Goal: Task Accomplishment & Management: Manage account settings

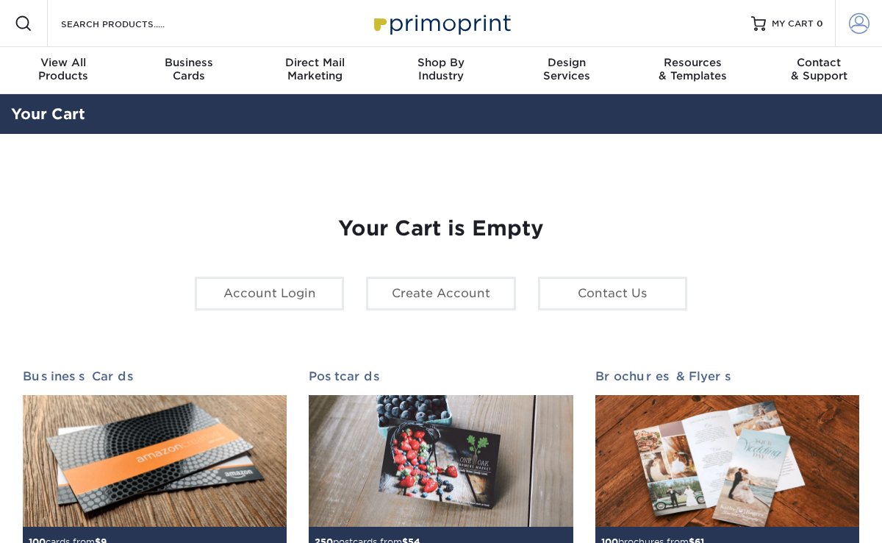
type input "adesignstore@gmail.com"
click at [861, 24] on span at bounding box center [859, 23] width 21 height 21
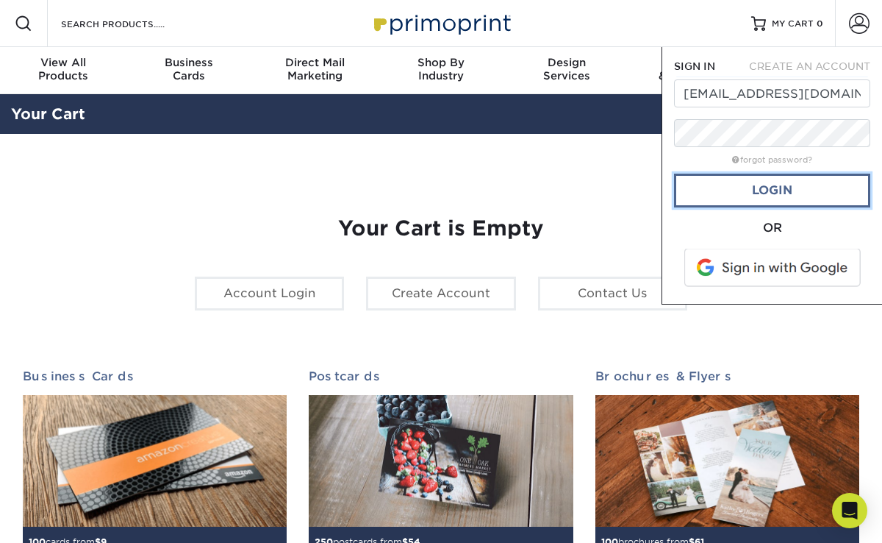
click at [779, 191] on link "Login" at bounding box center [772, 191] width 196 height 34
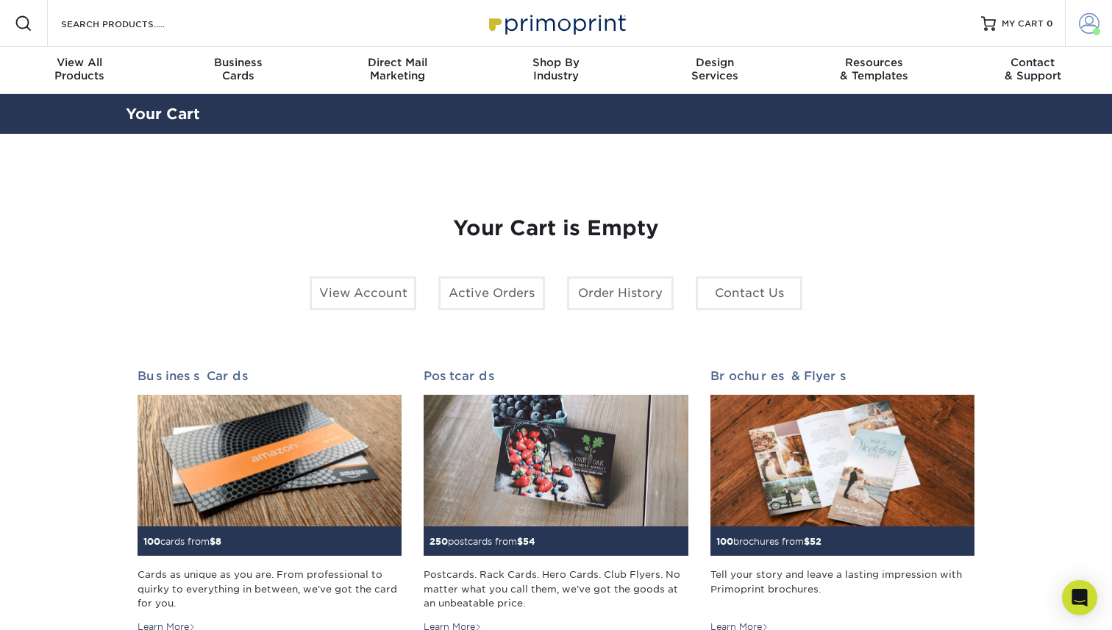
click at [882, 21] on span at bounding box center [1089, 23] width 21 height 21
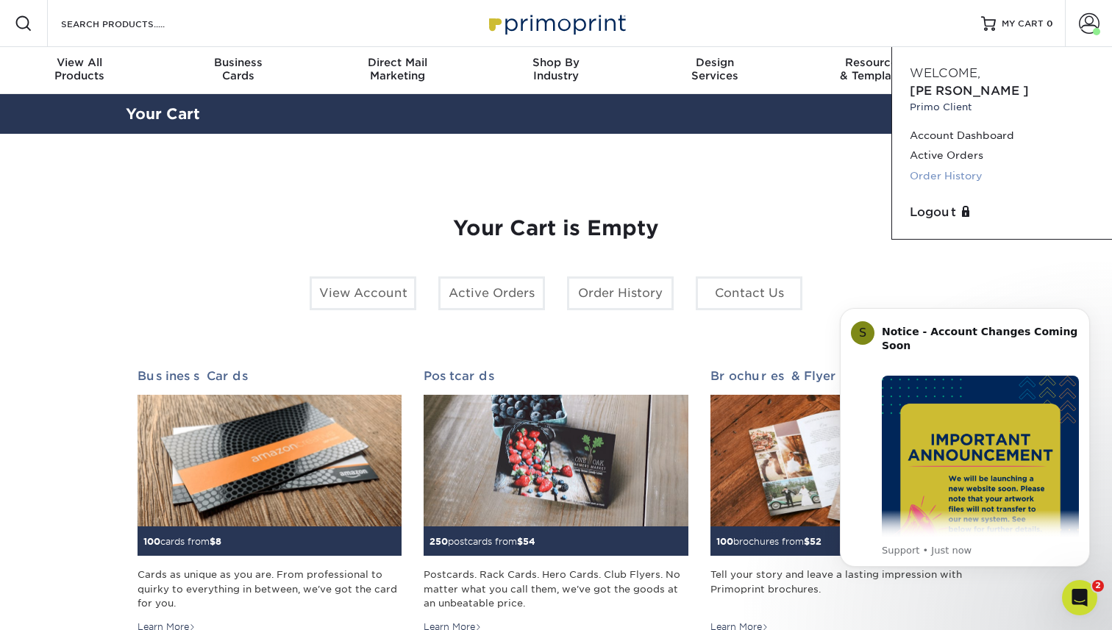
click at [882, 166] on link "Order History" at bounding box center [1001, 176] width 185 height 20
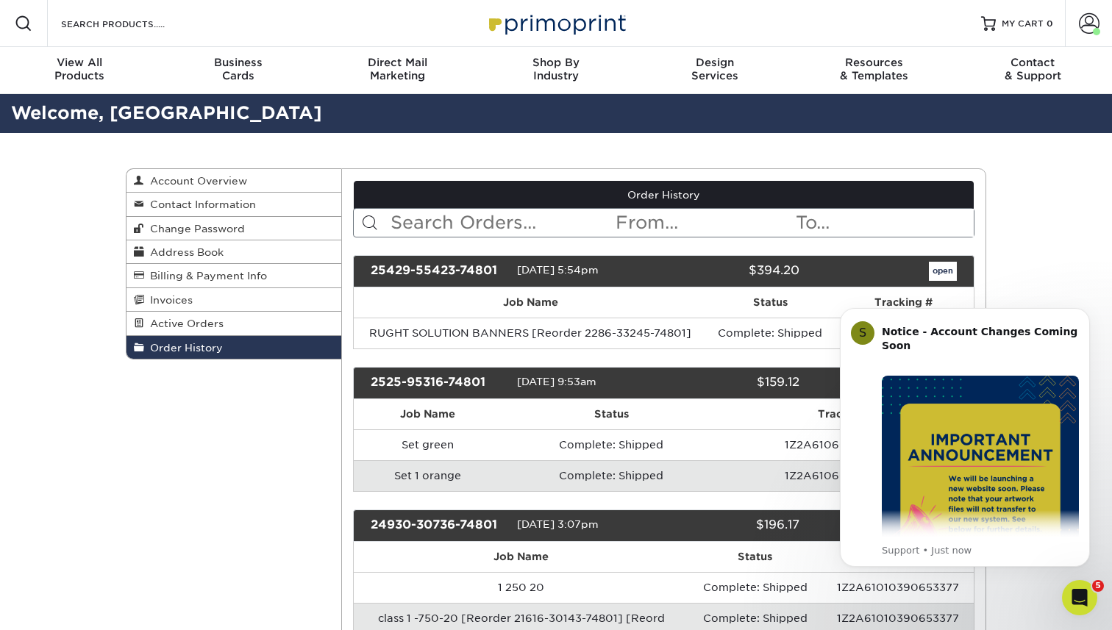
click at [452, 224] on input "text" at bounding box center [502, 223] width 226 height 28
type input "walter"
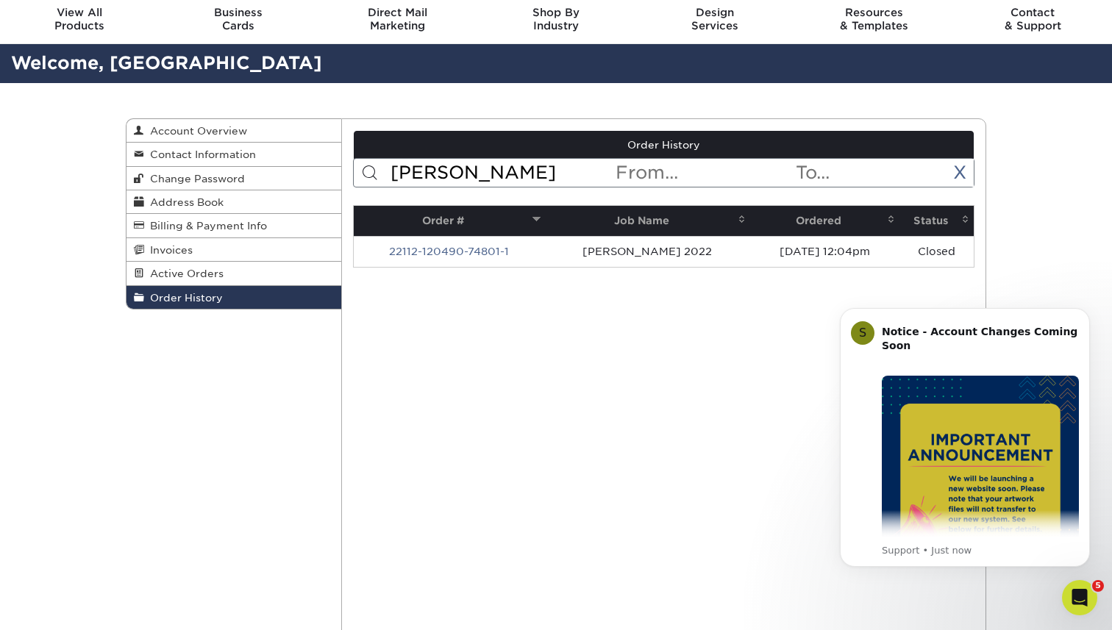
scroll to position [51, 0]
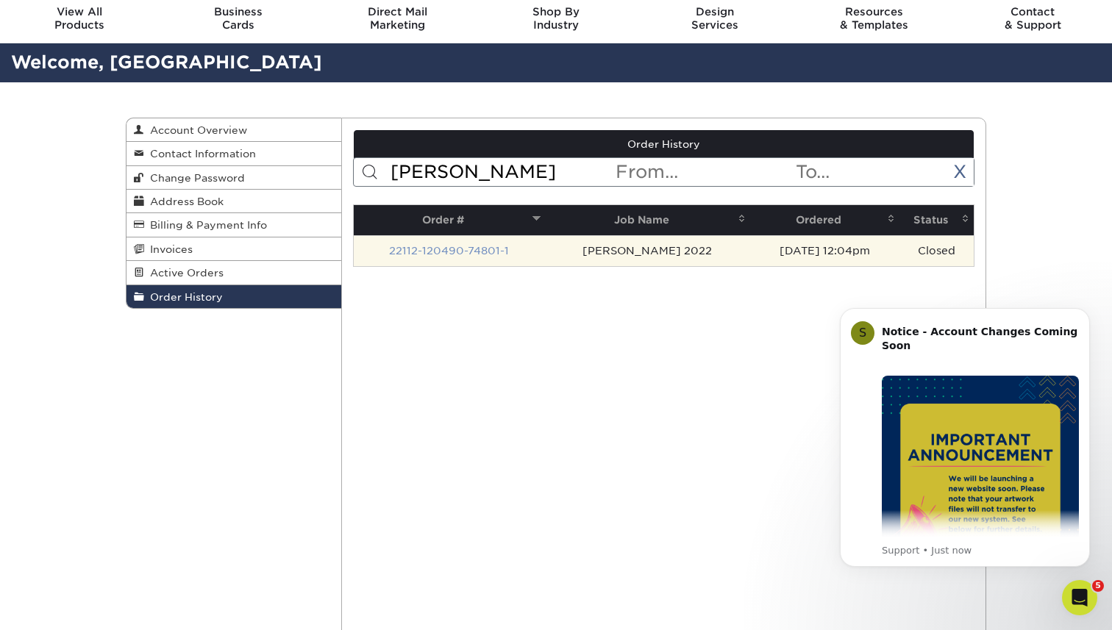
click at [482, 251] on link "22112-120490-74801-1" at bounding box center [449, 251] width 120 height 12
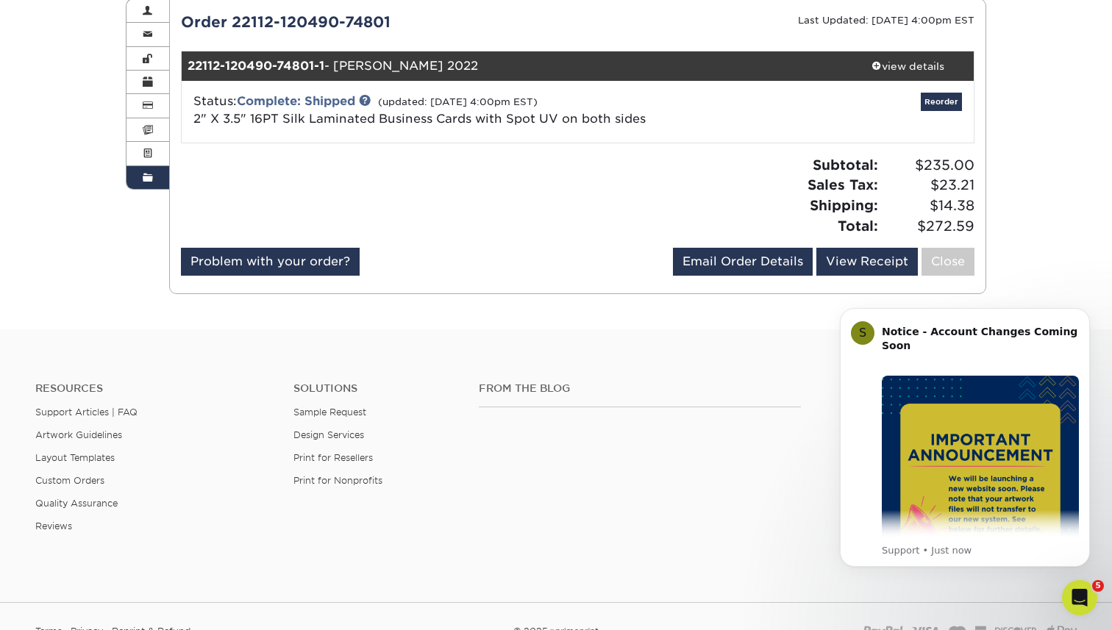
scroll to position [162, 0]
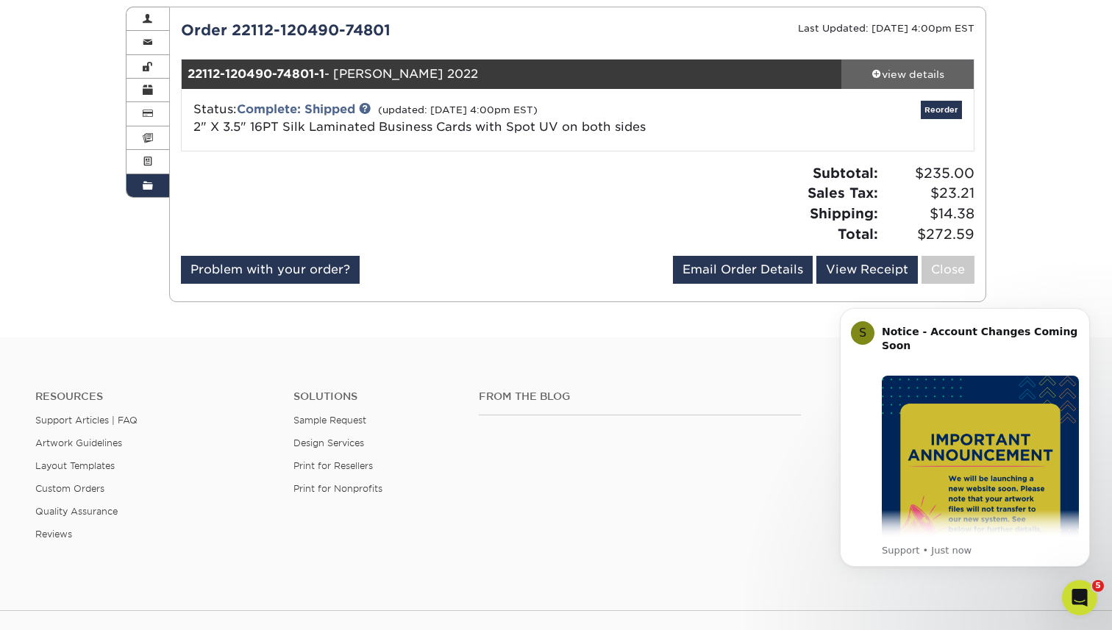
click at [921, 74] on div "view details" at bounding box center [907, 74] width 132 height 15
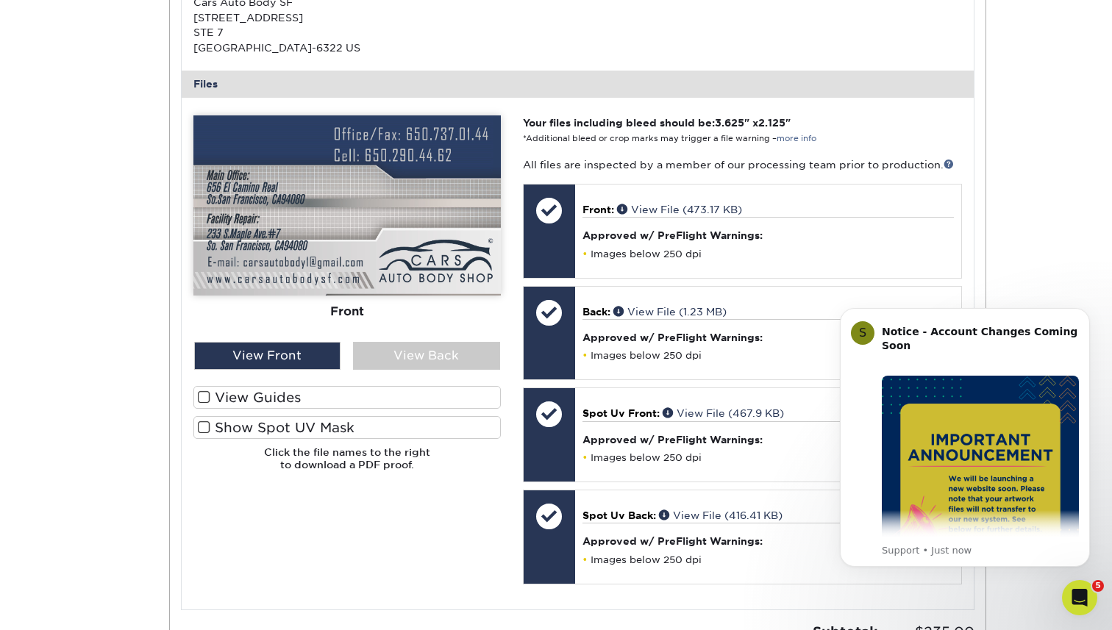
scroll to position [558, 0]
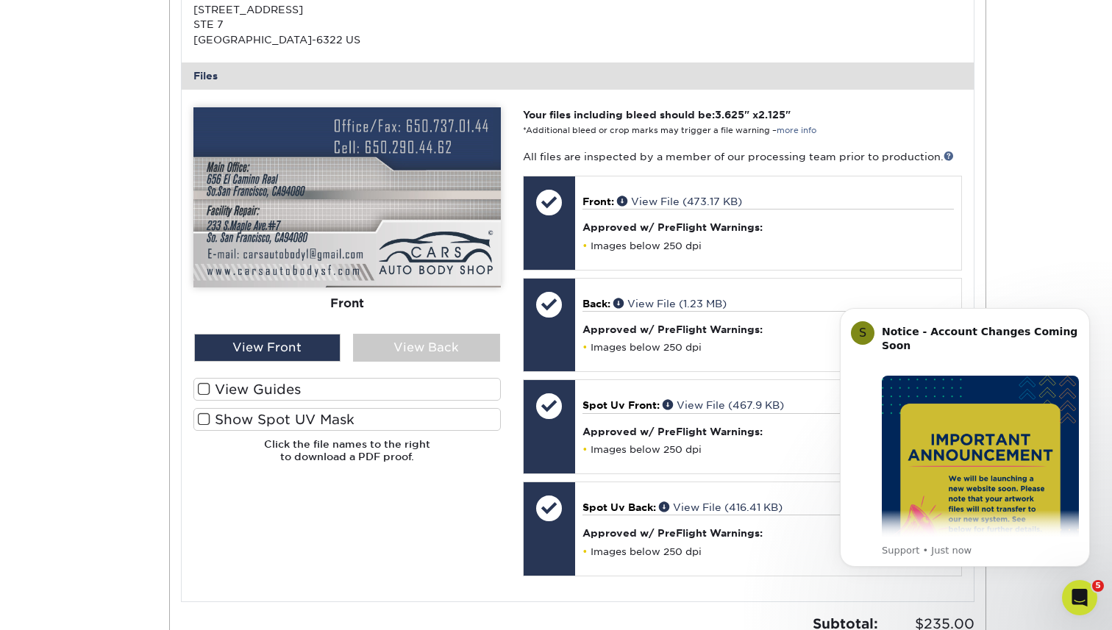
click at [441, 227] on img at bounding box center [346, 197] width 307 height 180
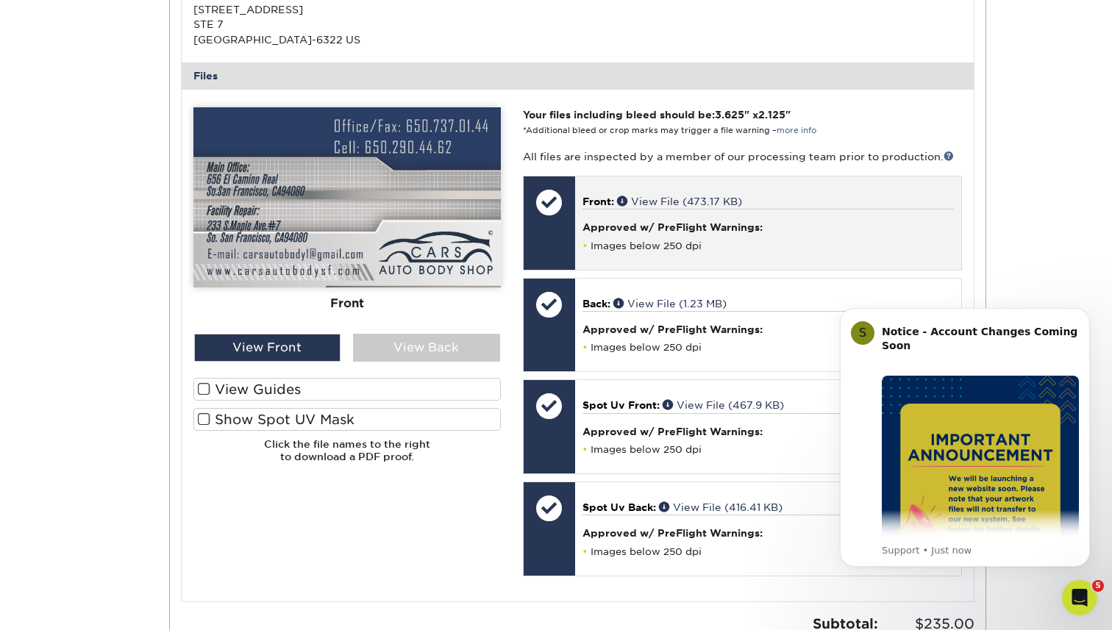
click at [565, 237] on div at bounding box center [548, 222] width 51 height 93
click at [634, 235] on div "Approved w/ PreFlight Warnings: Images below 250 dpi" at bounding box center [767, 230] width 371 height 43
click at [726, 203] on link "View File (473.17 KB)" at bounding box center [679, 202] width 125 height 12
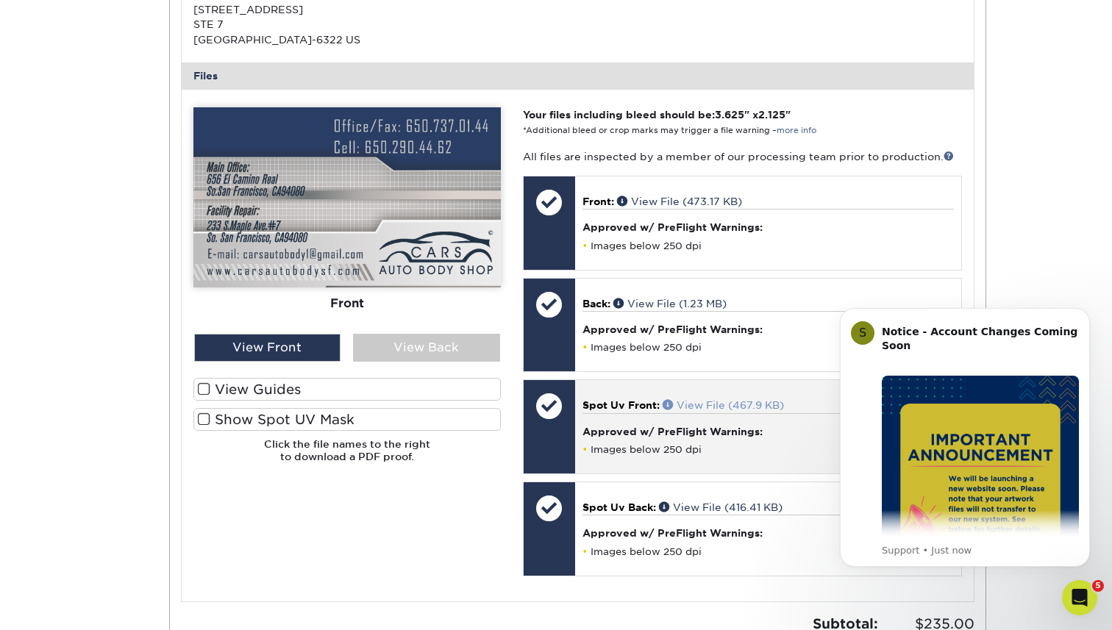
click at [722, 404] on link "View File (467.9 KB)" at bounding box center [722, 405] width 121 height 12
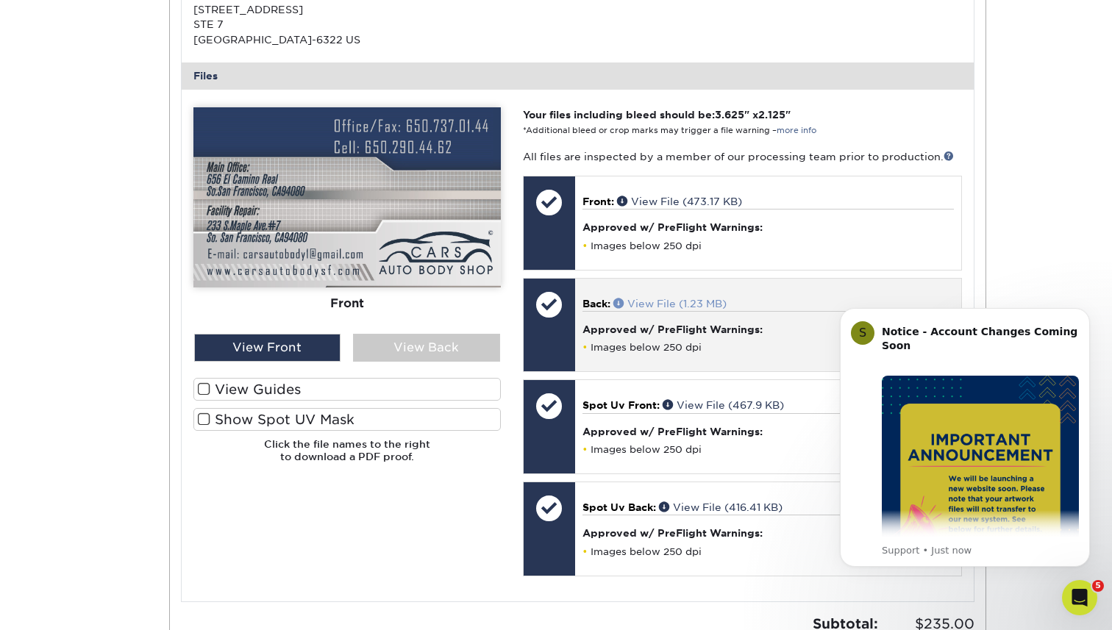
click at [690, 304] on link "View File (1.23 MB)" at bounding box center [669, 304] width 113 height 12
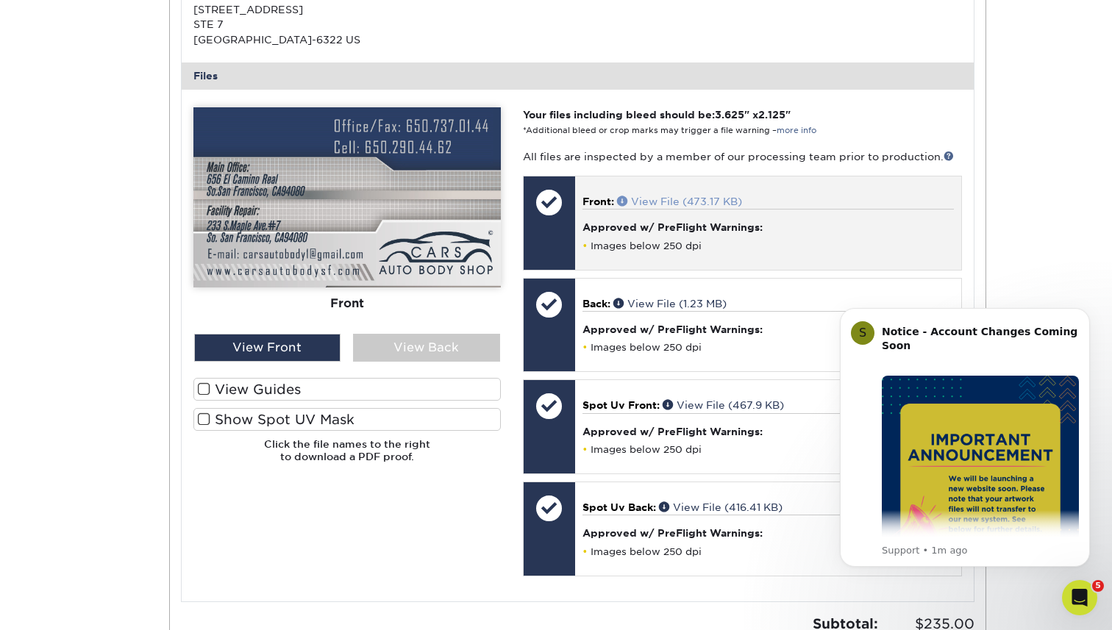
click at [693, 196] on link "View File (473.17 KB)" at bounding box center [679, 202] width 125 height 12
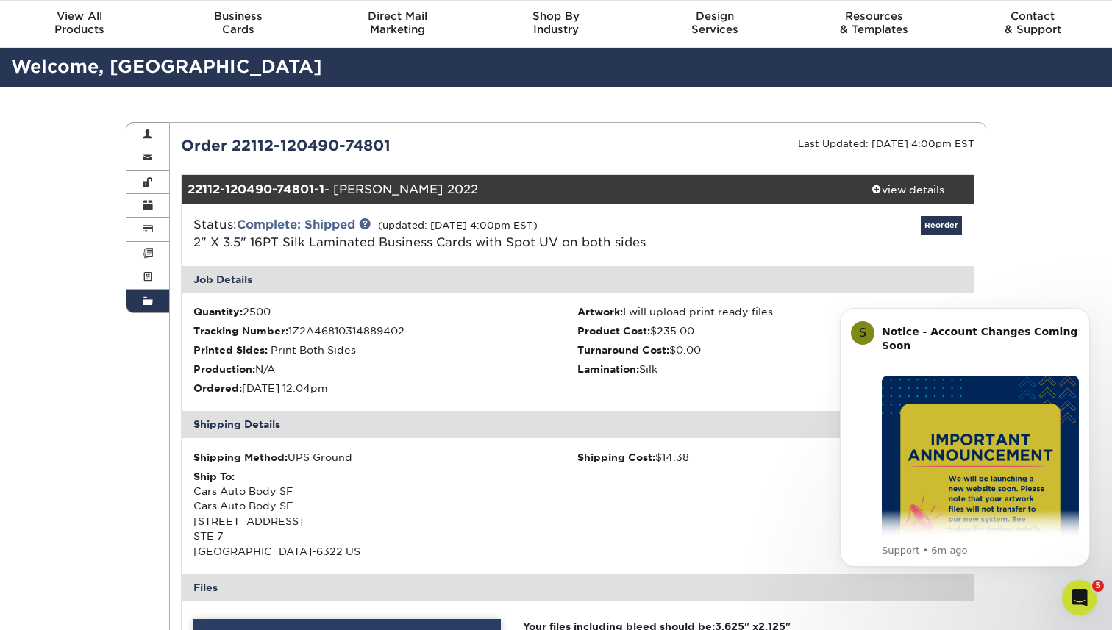
scroll to position [0, 0]
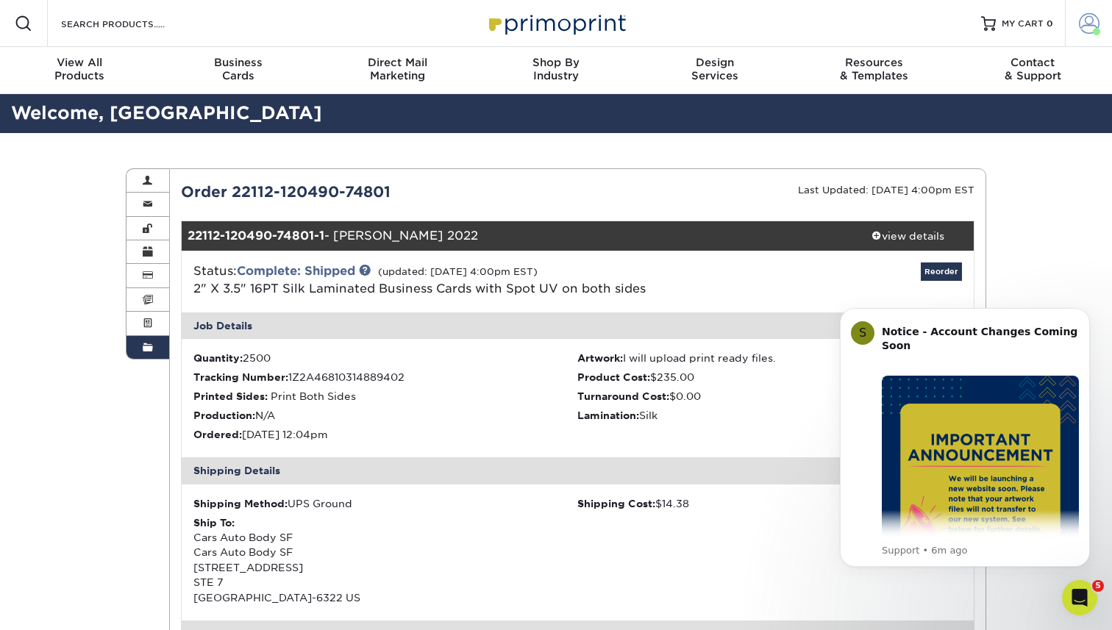
click at [1086, 18] on span at bounding box center [1089, 23] width 21 height 21
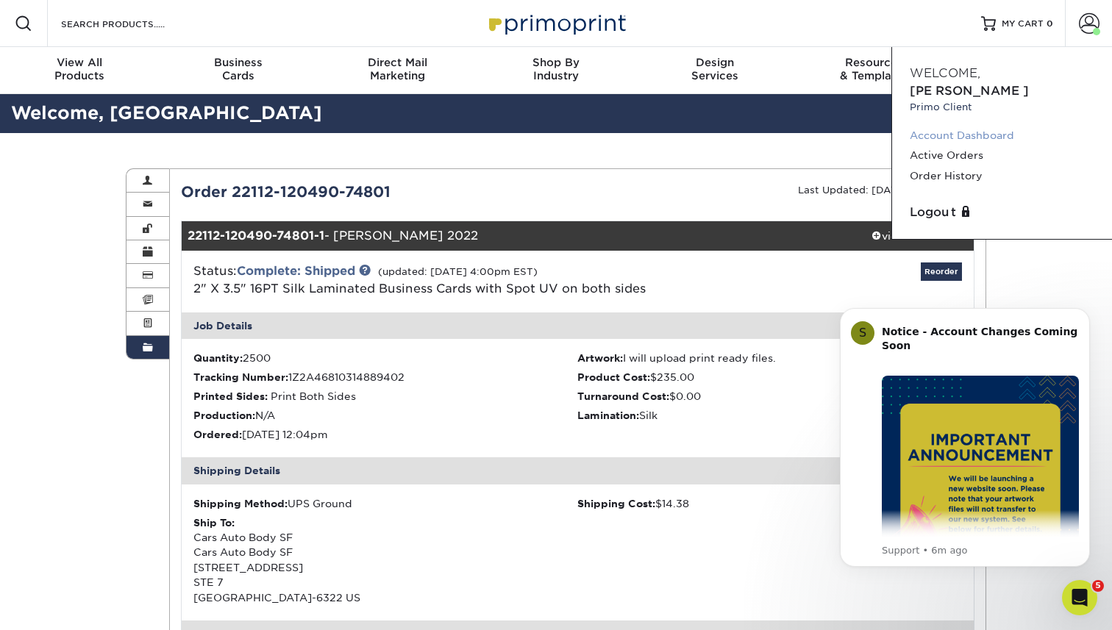
click at [999, 126] on link "Account Dashboard" at bounding box center [1001, 136] width 185 height 20
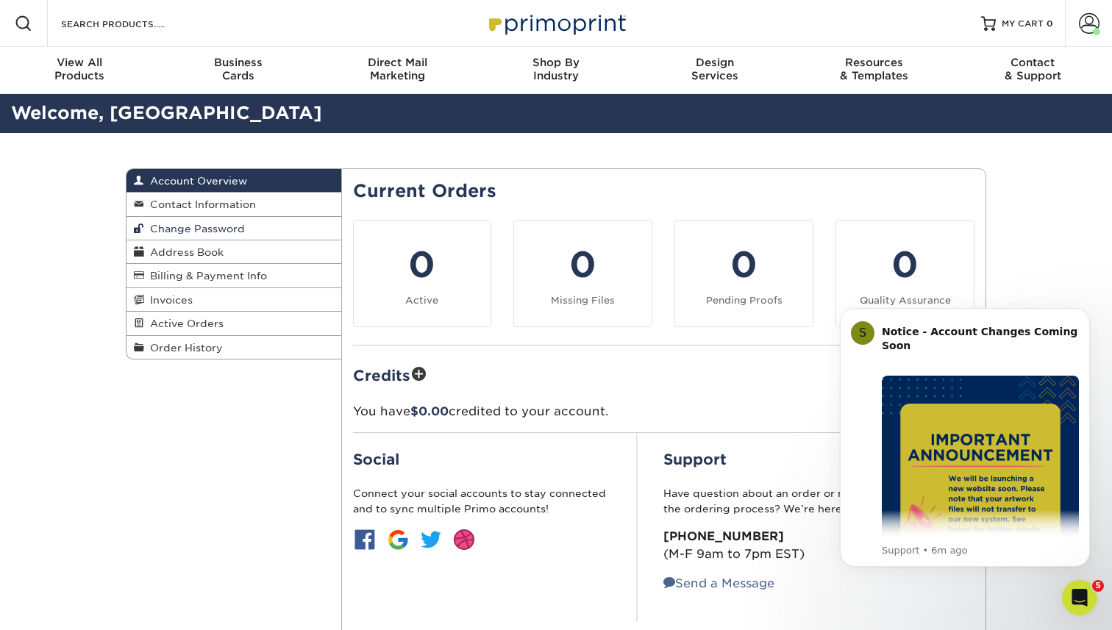
click at [231, 227] on span "Change Password" at bounding box center [194, 229] width 101 height 12
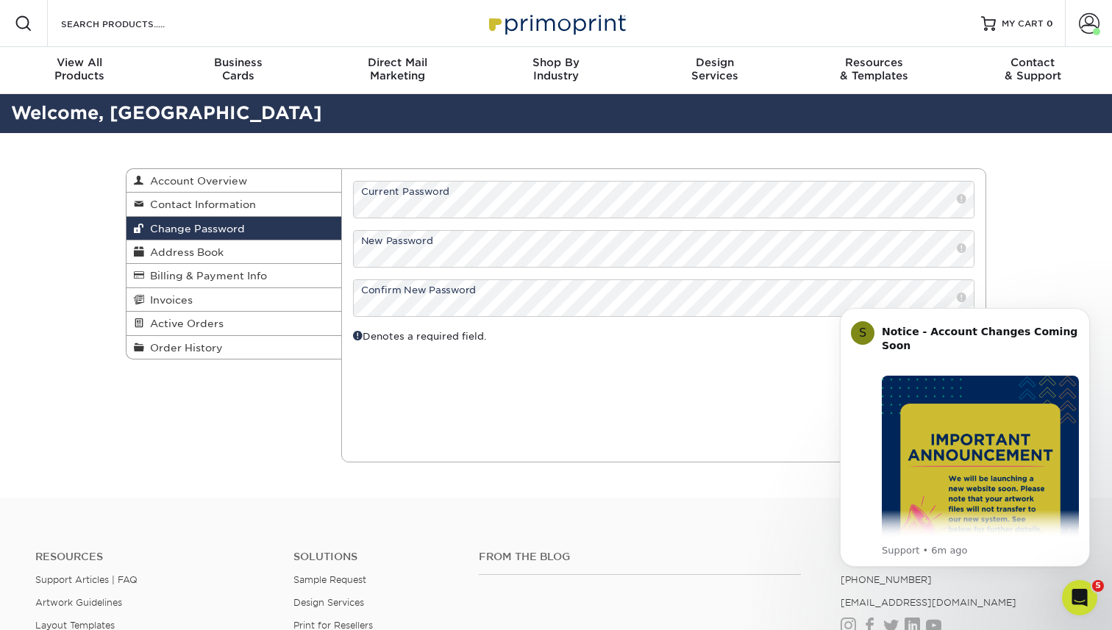
click at [778, 366] on div "Current Orders 0 Active 0 Missing Files" at bounding box center [664, 315] width 646 height 294
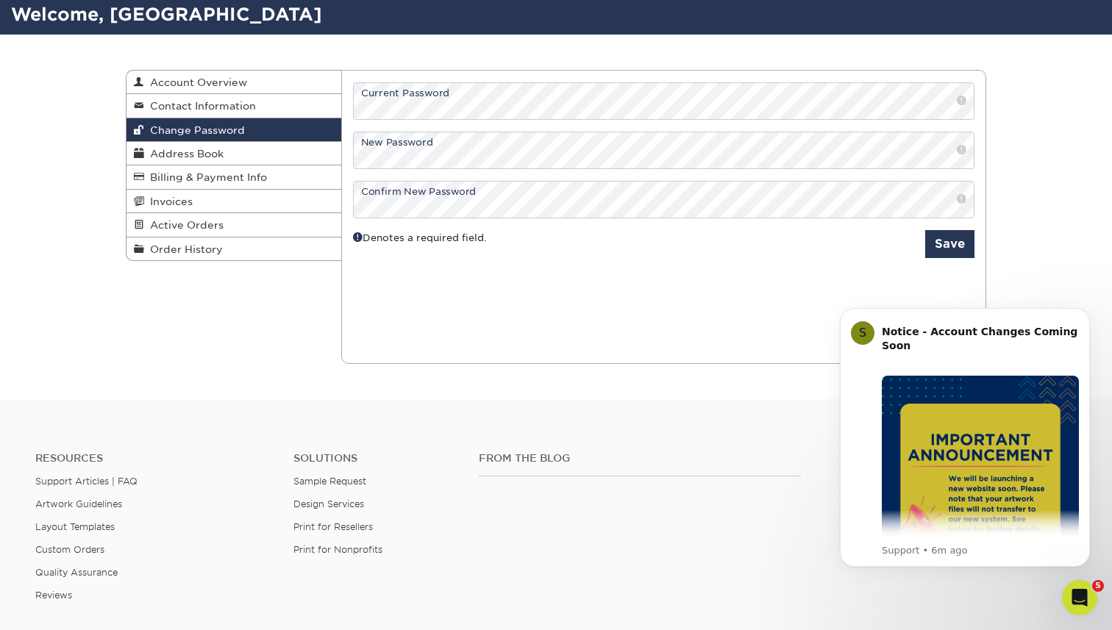
scroll to position [109, 0]
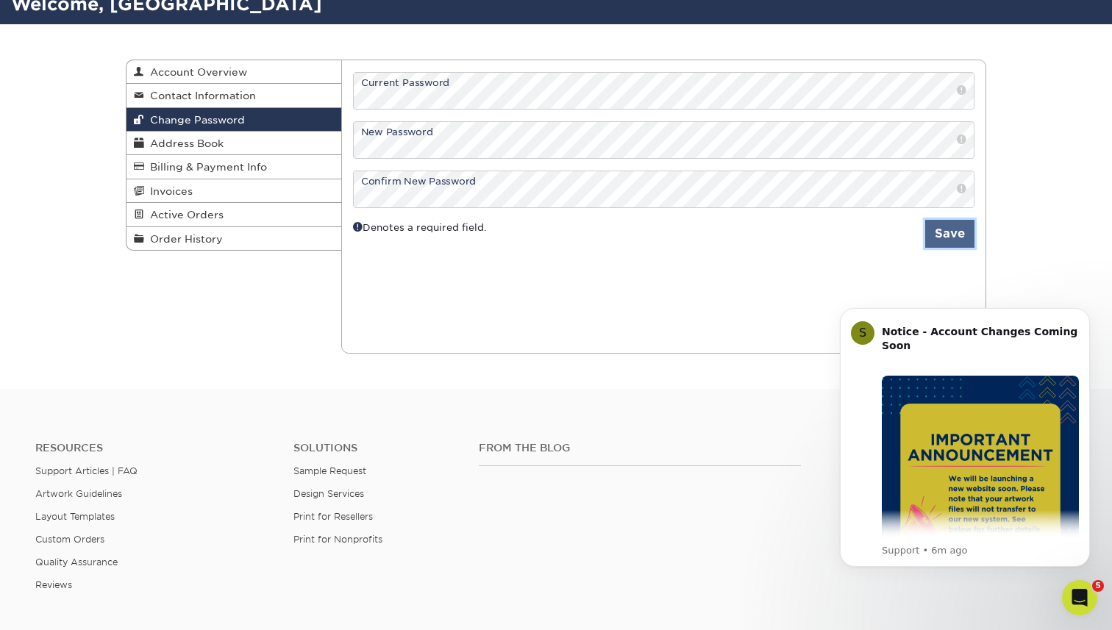
click at [941, 236] on button "Save" at bounding box center [949, 234] width 49 height 28
